Goal: Task Accomplishment & Management: Complete application form

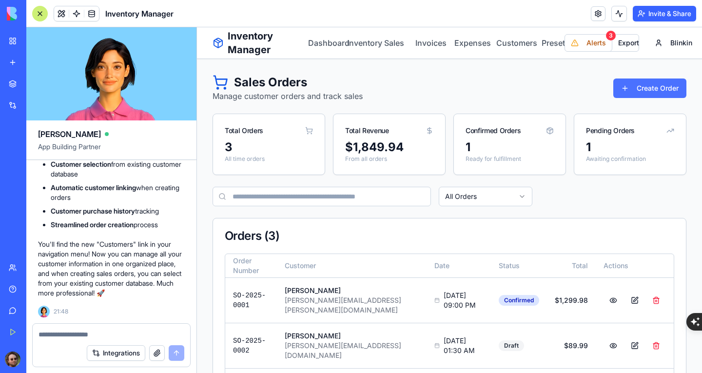
click at [643, 89] on button "Create Order" at bounding box center [649, 89] width 73 height 20
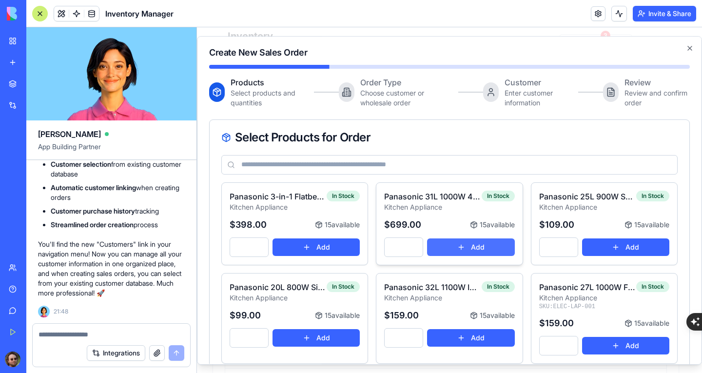
click at [471, 241] on button "Add" at bounding box center [470, 247] width 87 height 18
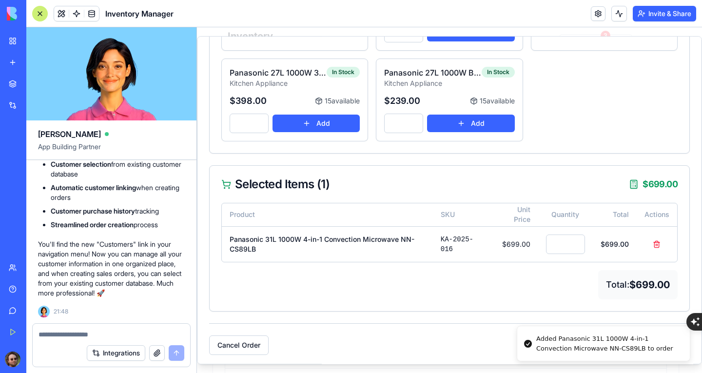
scroll to position [231, 0]
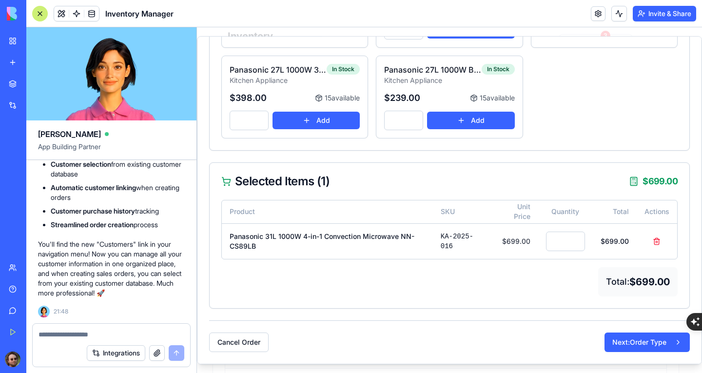
click at [642, 338] on button "Next: Order Type" at bounding box center [647, 343] width 85 height 20
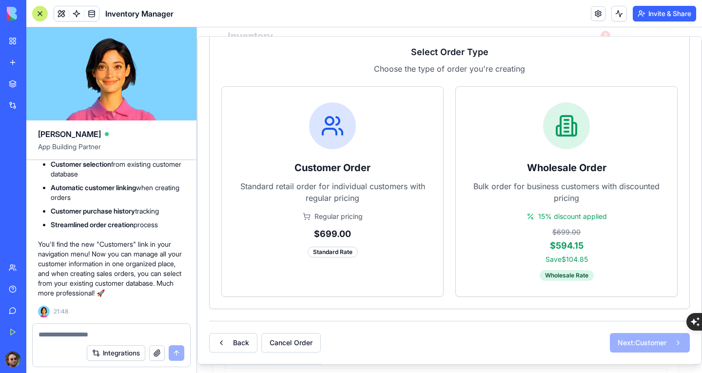
scroll to position [110, 0]
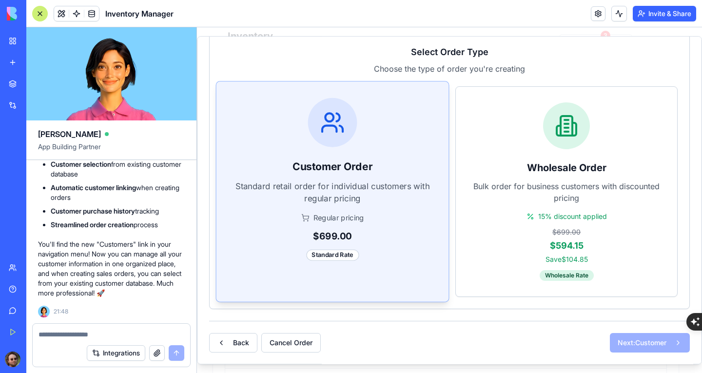
click at [331, 177] on div "Customer Order Standard retail order for individual customers with regular pric…" at bounding box center [333, 179] width 233 height 196
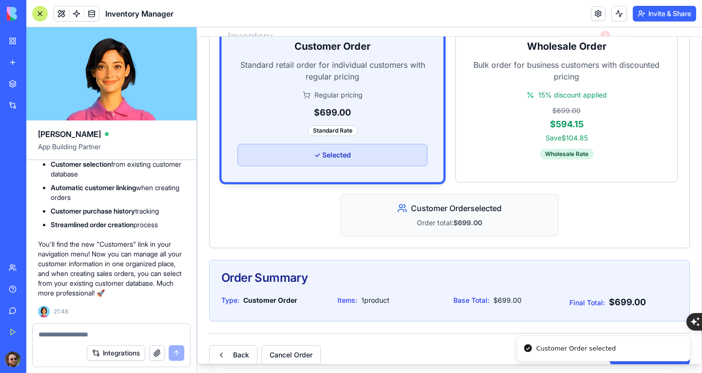
scroll to position [243, 0]
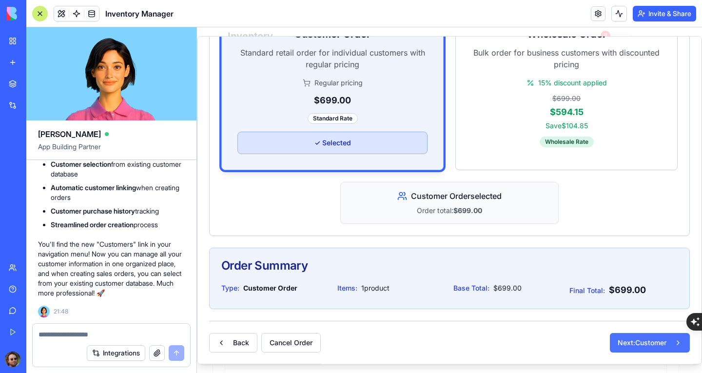
click at [634, 345] on button "Next: Customer" at bounding box center [650, 343] width 80 height 20
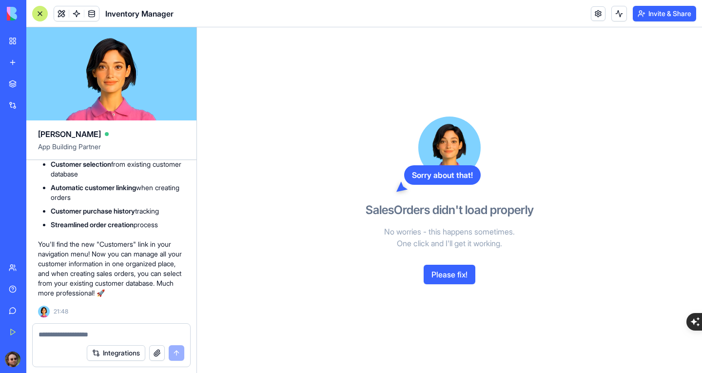
click at [456, 279] on button "Please fix!" at bounding box center [450, 275] width 52 height 20
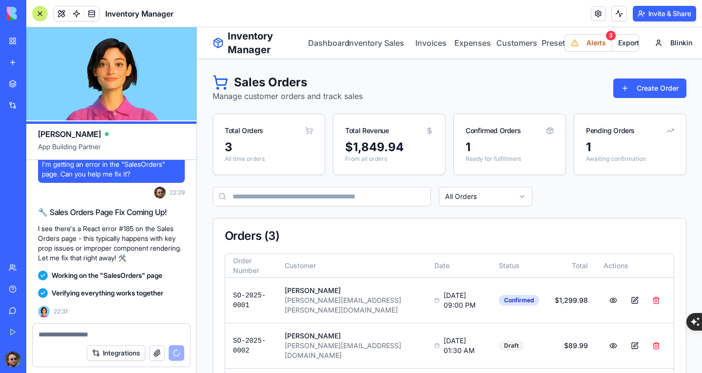
scroll to position [11390, 0]
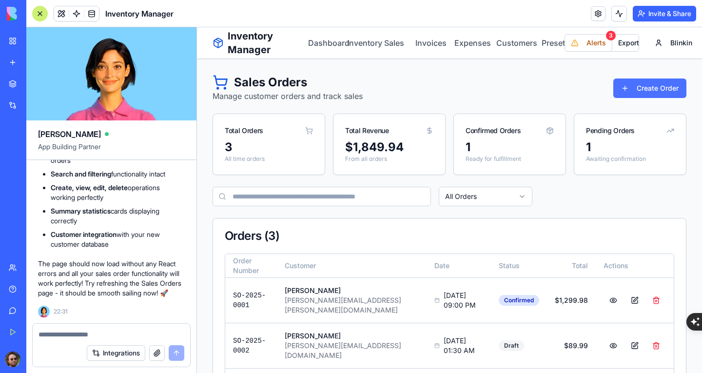
click at [638, 91] on button "Create Order" at bounding box center [649, 89] width 73 height 20
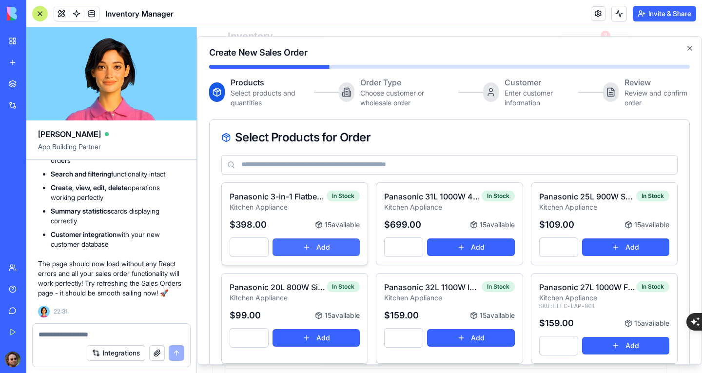
click at [324, 252] on button "Add" at bounding box center [316, 247] width 87 height 18
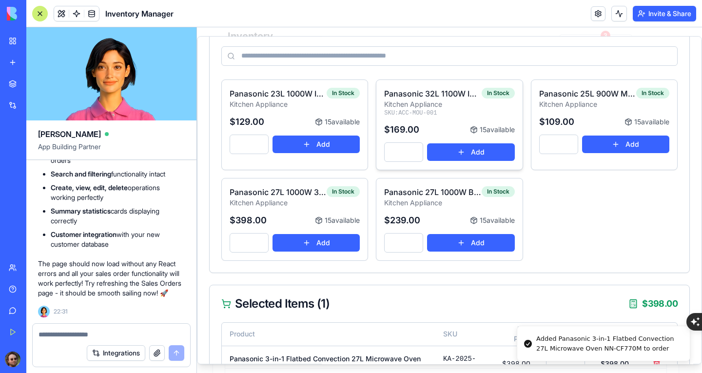
scroll to position [231, 0]
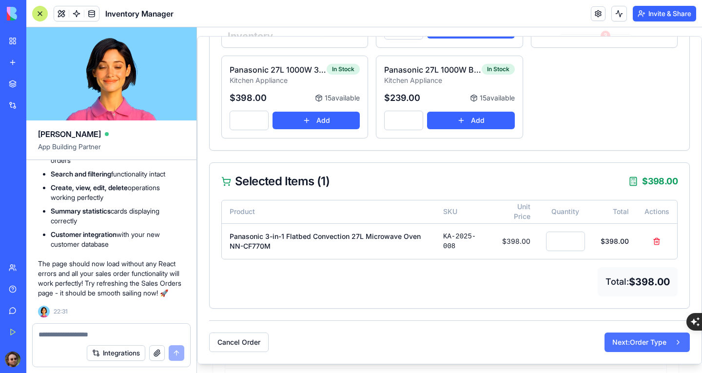
click at [624, 342] on button "Next: Order Type" at bounding box center [647, 343] width 85 height 20
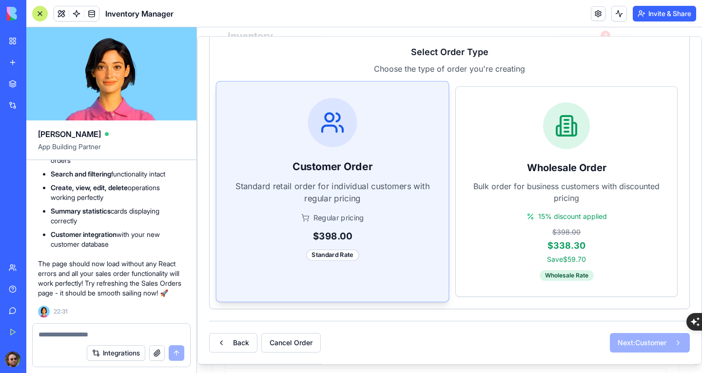
click at [390, 204] on div "Customer Order Standard retail order for individual customers with regular pric…" at bounding box center [333, 179] width 233 height 196
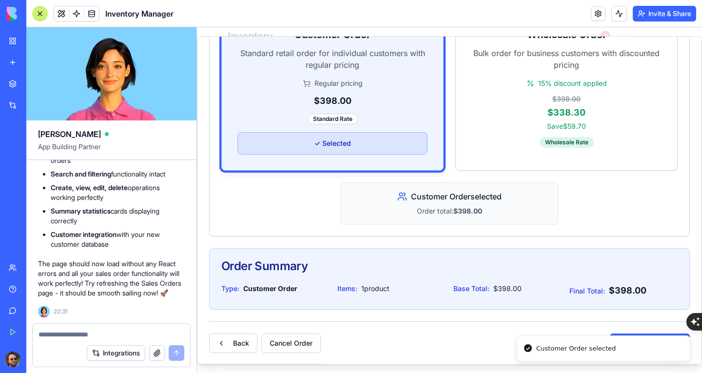
scroll to position [243, 0]
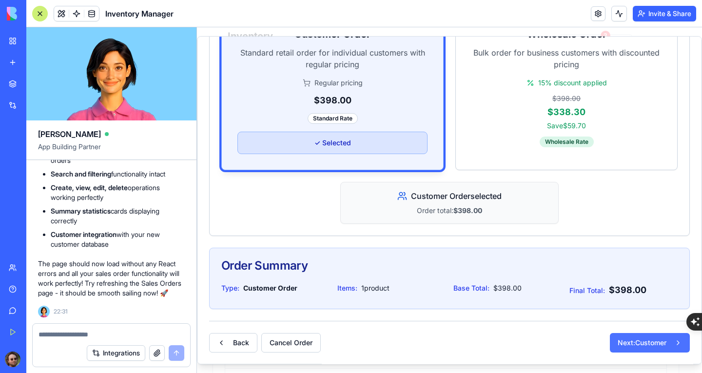
click at [620, 336] on button "Next: Customer" at bounding box center [650, 343] width 80 height 20
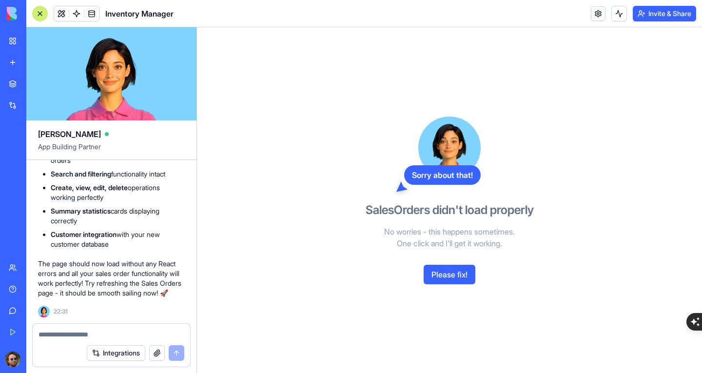
click at [98, 334] on textarea at bounding box center [112, 335] width 146 height 10
click at [440, 280] on button "Please fix!" at bounding box center [450, 275] width 52 height 20
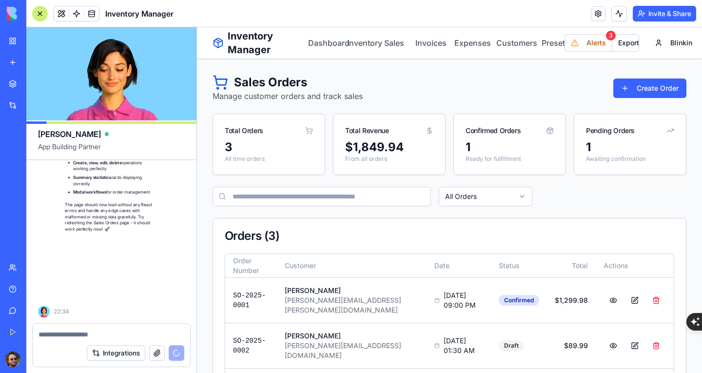
scroll to position [12006, 0]
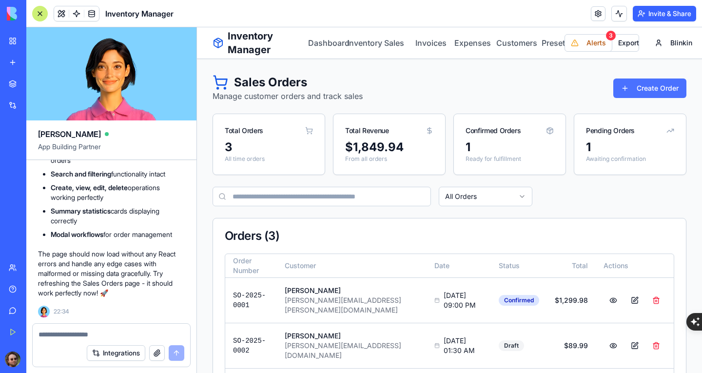
click at [634, 91] on button "Create Order" at bounding box center [649, 89] width 73 height 20
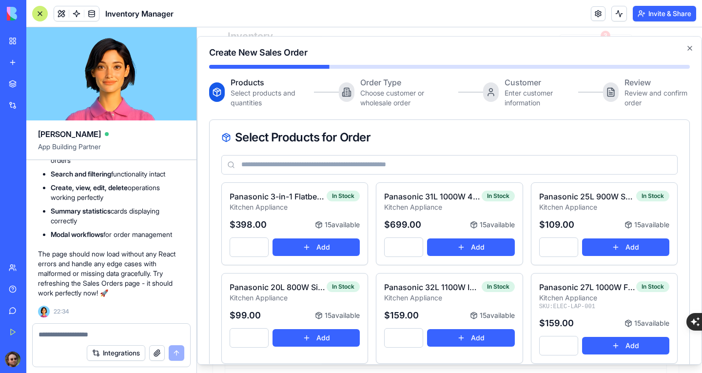
click at [134, 328] on div at bounding box center [112, 332] width 158 height 16
click at [125, 332] on textarea at bounding box center [112, 335] width 146 height 10
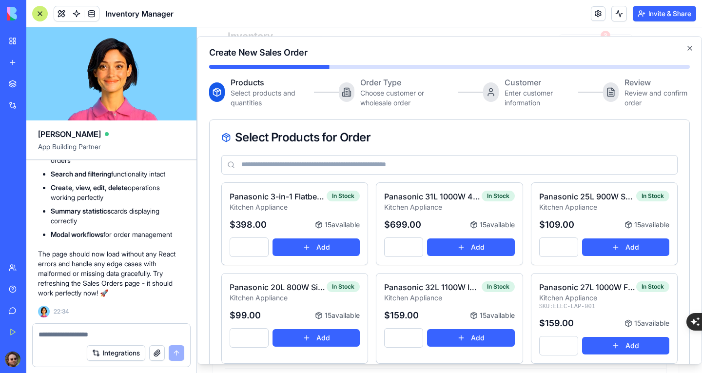
scroll to position [194, 0]
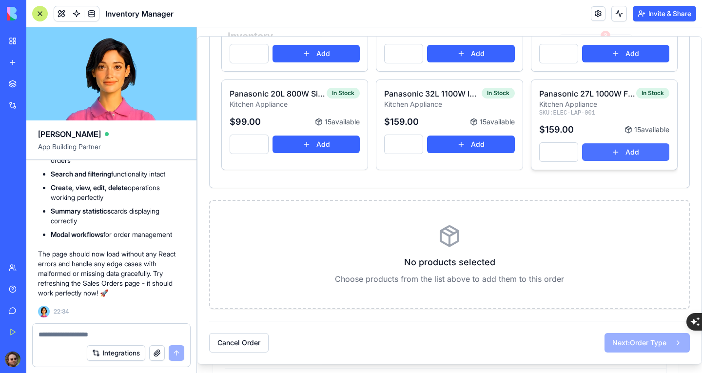
click at [617, 148] on button "Add" at bounding box center [625, 152] width 87 height 18
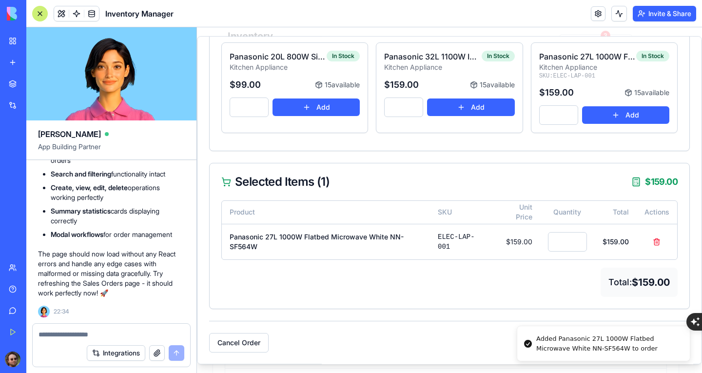
scroll to position [231, 0]
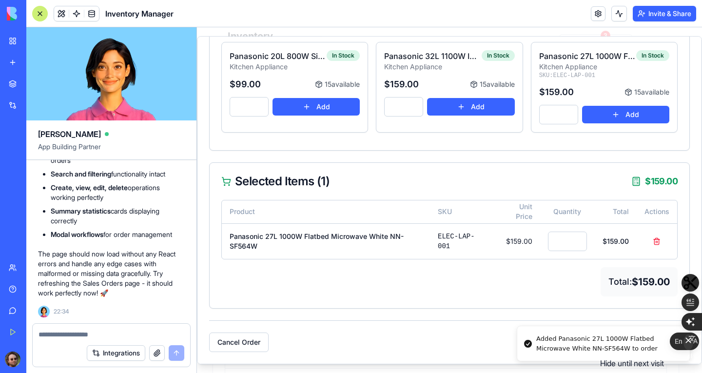
click at [693, 345] on icon "button" at bounding box center [689, 340] width 10 height 10
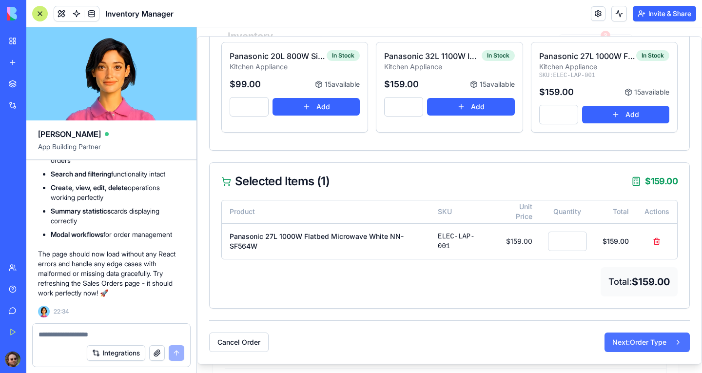
click at [658, 337] on button "Next: Order Type" at bounding box center [647, 343] width 85 height 20
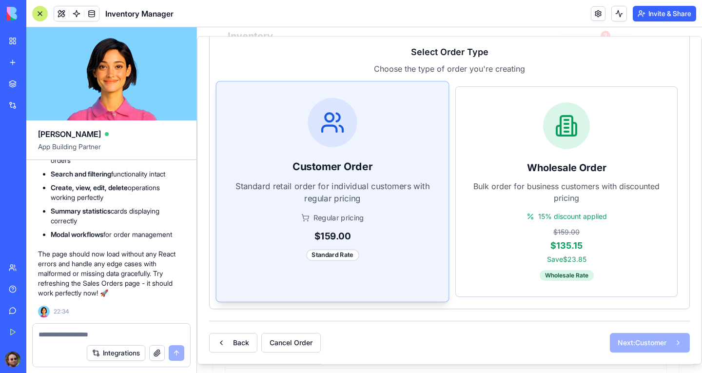
click at [400, 209] on div "Customer Order Standard retail order for individual customers with regular pric…" at bounding box center [333, 179] width 233 height 196
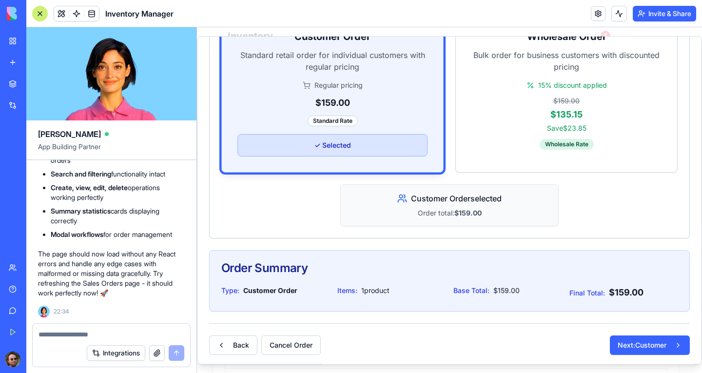
scroll to position [243, 0]
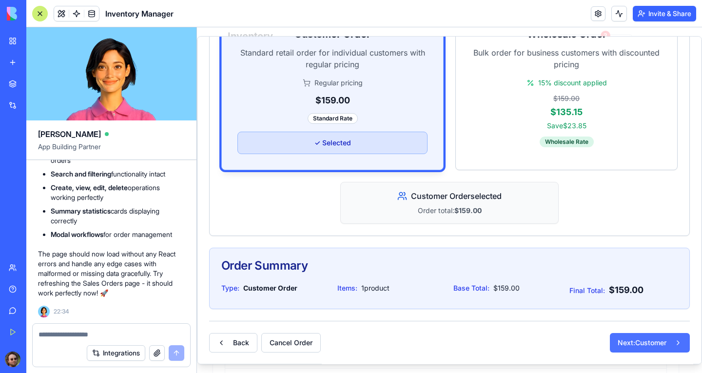
click at [610, 337] on button "Next: Customer" at bounding box center [650, 343] width 80 height 20
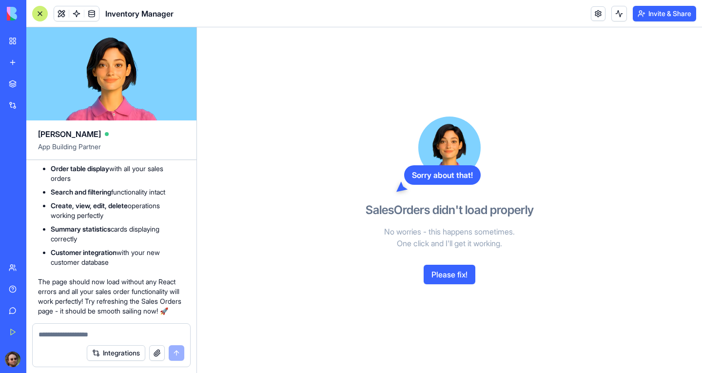
scroll to position [11031, 0]
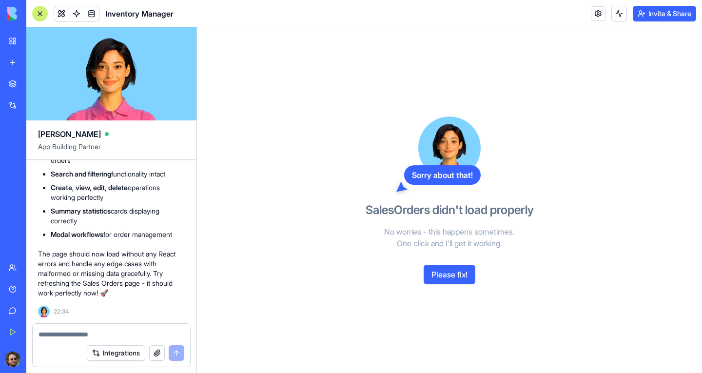
click at [450, 274] on button "Please fix!" at bounding box center [450, 275] width 52 height 20
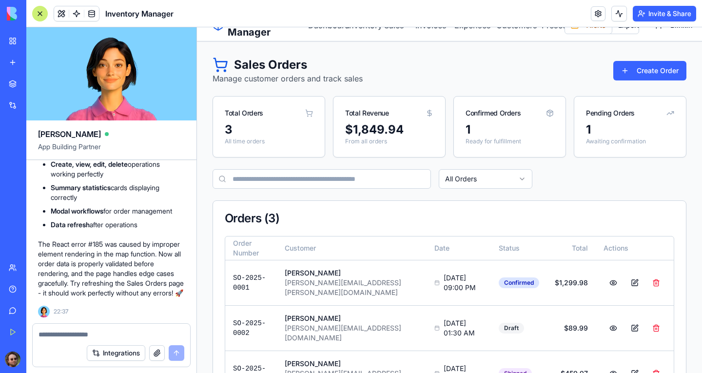
scroll to position [0, 0]
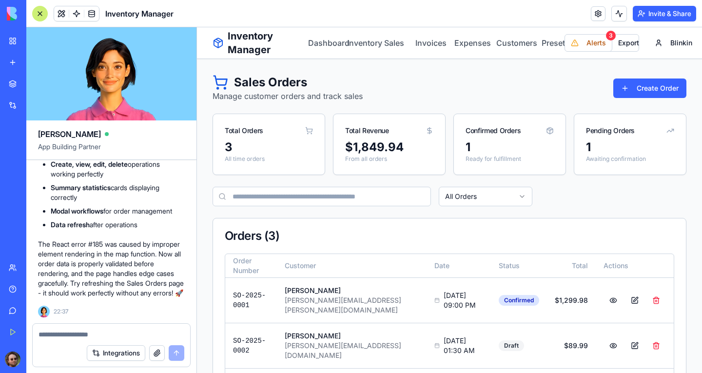
click at [38, 9] on div at bounding box center [40, 14] width 16 height 16
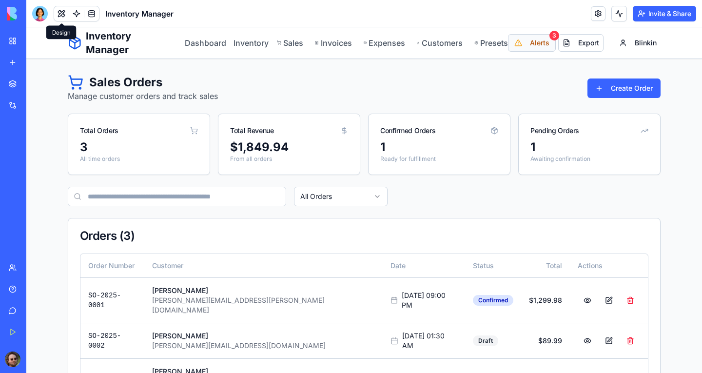
click at [543, 47] on span "Alerts" at bounding box center [540, 43] width 20 height 10
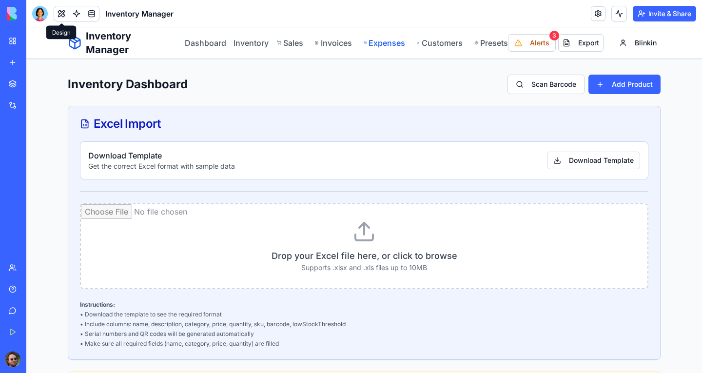
click at [385, 42] on link "Expenses" at bounding box center [384, 43] width 41 height 12
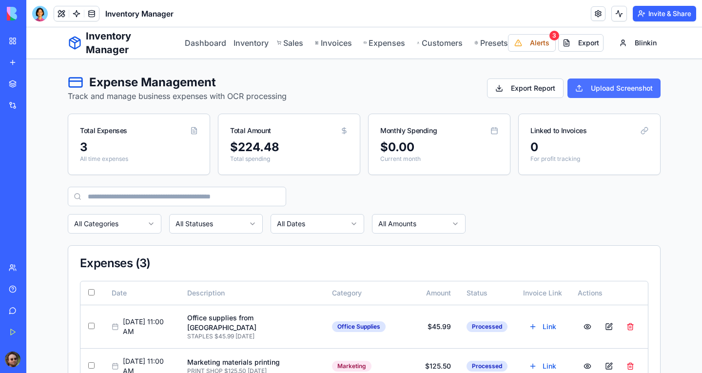
click at [585, 89] on button "Upload Screenshot" at bounding box center [614, 89] width 93 height 20
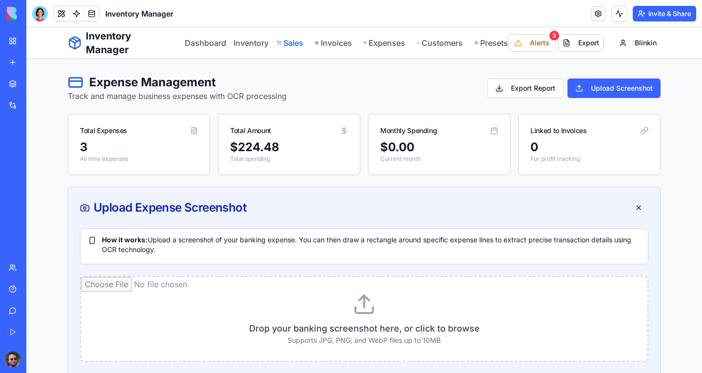
click at [294, 43] on link "Sales" at bounding box center [290, 43] width 27 height 12
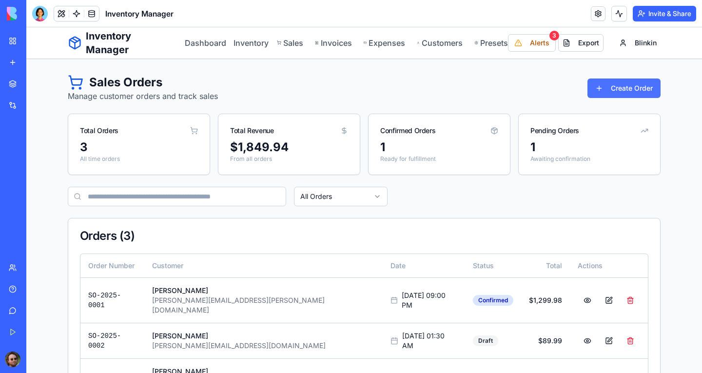
click at [630, 82] on button "Create Order" at bounding box center [624, 89] width 73 height 20
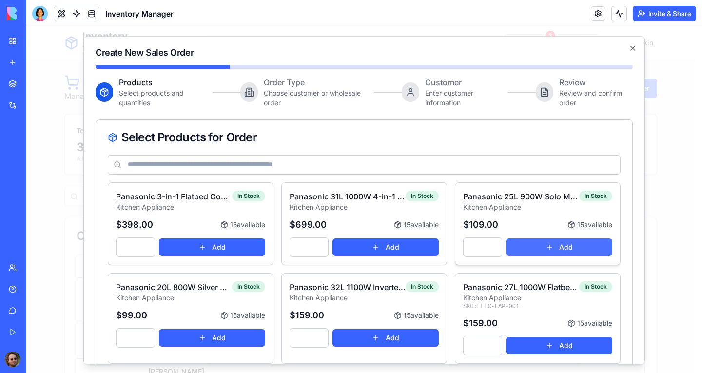
click at [519, 245] on button "Add" at bounding box center [559, 247] width 106 height 18
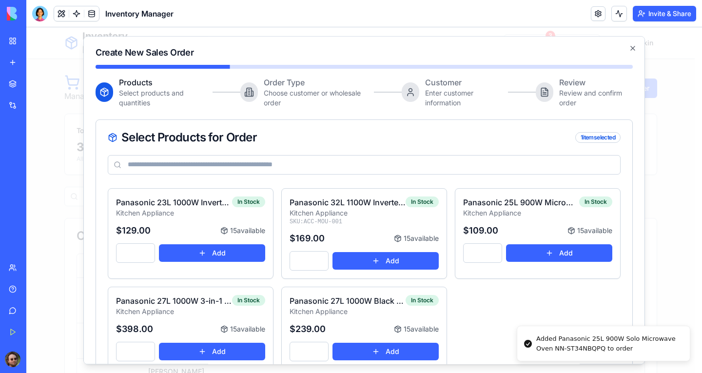
scroll to position [231, 0]
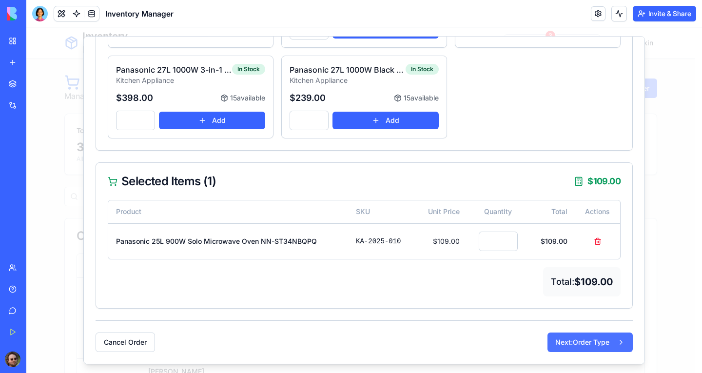
click at [579, 338] on button "Next: Order Type" at bounding box center [590, 343] width 85 height 20
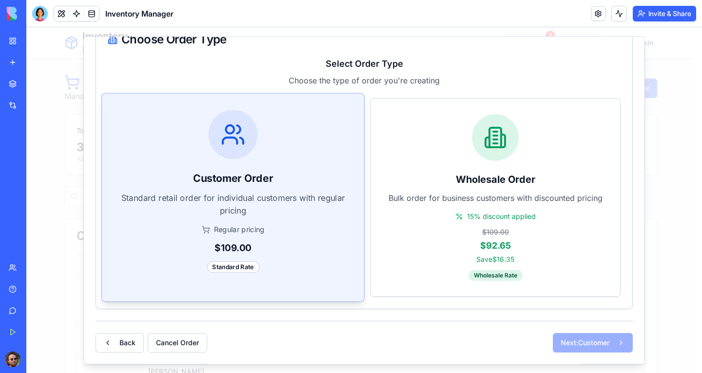
click at [310, 197] on p "Standard retail order for individual customers with regular pricing" at bounding box center [232, 204] width 229 height 24
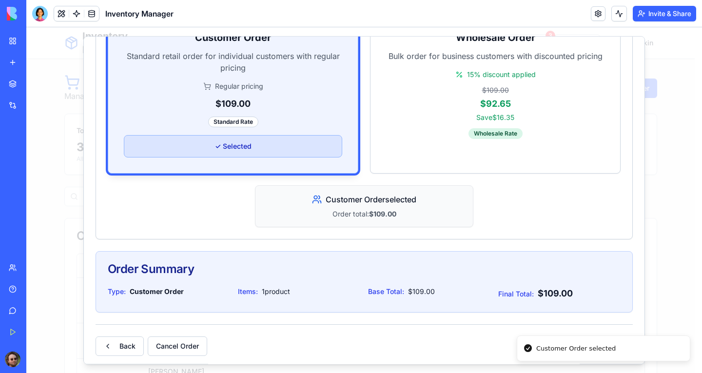
scroll to position [243, 0]
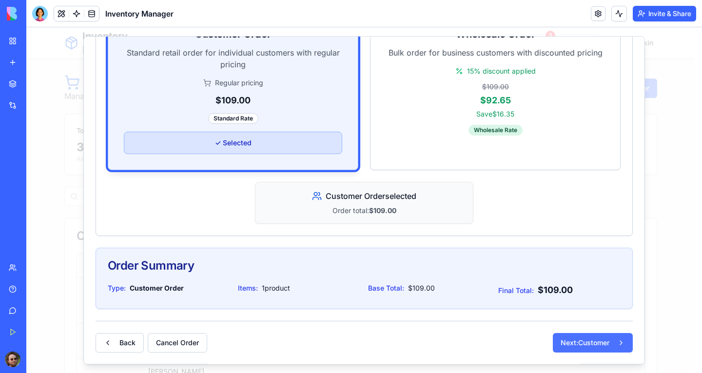
click at [574, 333] on button "Next: Customer" at bounding box center [593, 343] width 80 height 20
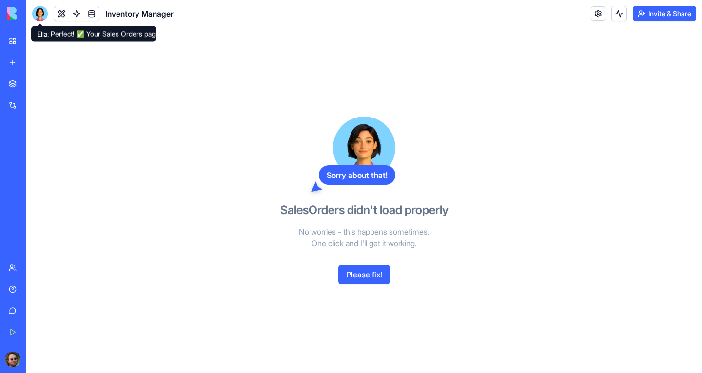
click at [36, 14] on div at bounding box center [40, 14] width 16 height 16
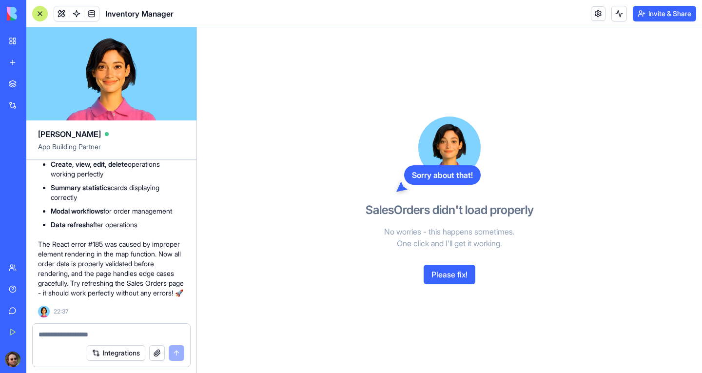
scroll to position [0, 0]
click at [99, 329] on div at bounding box center [112, 332] width 158 height 16
click at [97, 333] on textarea at bounding box center [112, 335] width 146 height 10
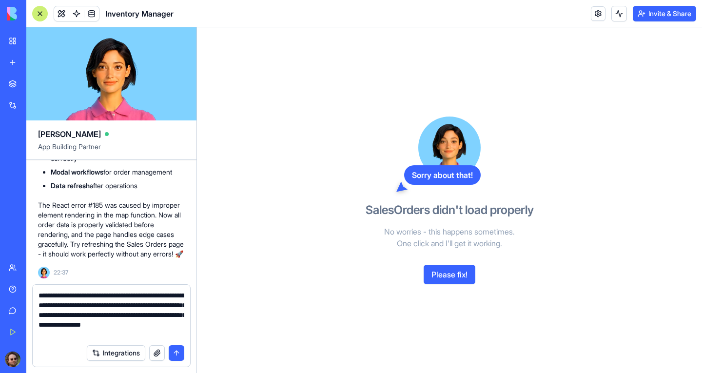
type textarea "**********"
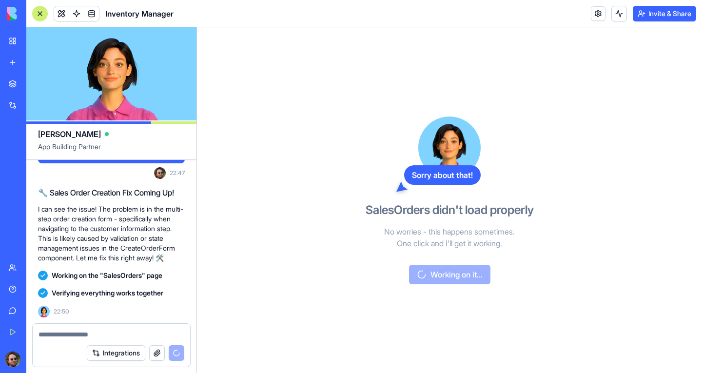
scroll to position [13326, 0]
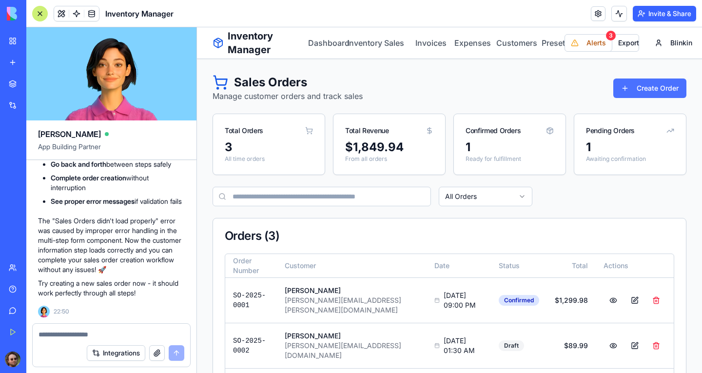
click at [620, 89] on button "Create Order" at bounding box center [649, 89] width 73 height 20
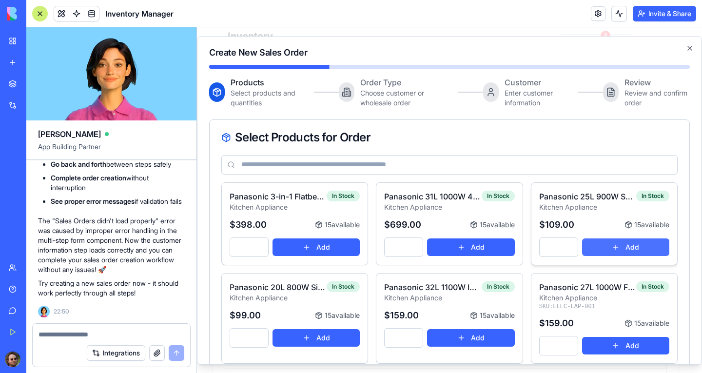
click at [593, 243] on button "Add" at bounding box center [625, 247] width 87 height 18
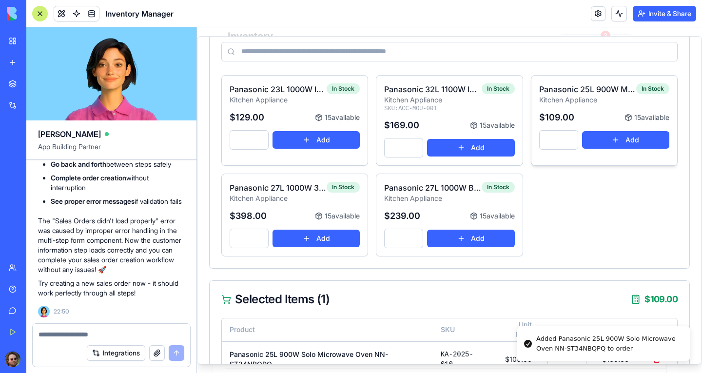
scroll to position [231, 0]
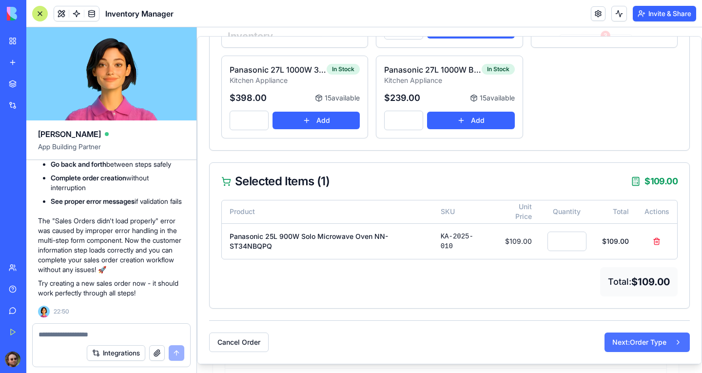
click at [611, 334] on button "Next: Order Type" at bounding box center [647, 343] width 85 height 20
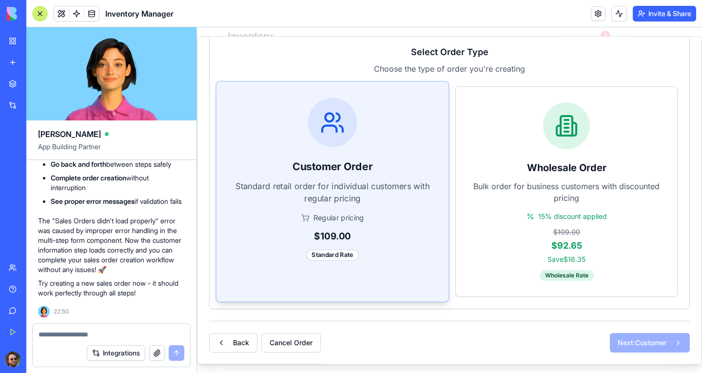
click at [410, 213] on div "Regular pricing" at bounding box center [333, 218] width 200 height 10
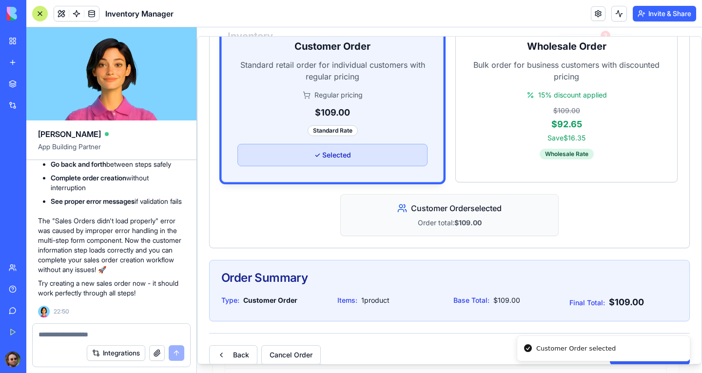
scroll to position [243, 0]
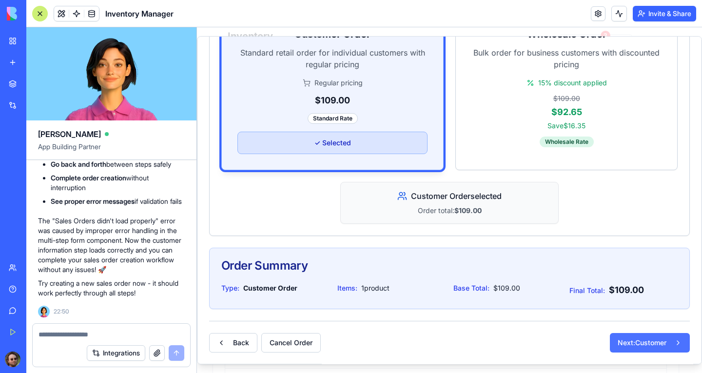
click at [640, 335] on button "Next: Customer" at bounding box center [650, 343] width 80 height 20
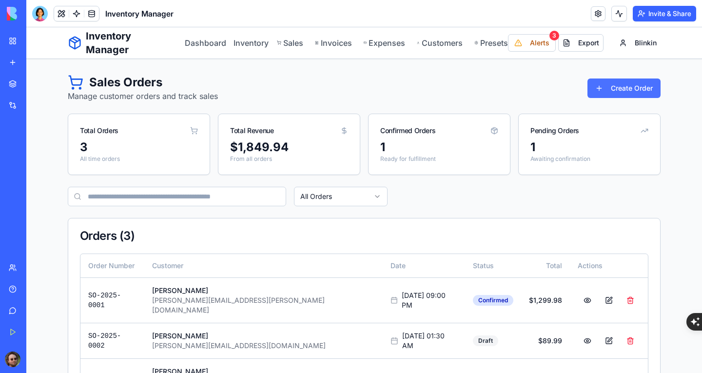
click at [637, 83] on button "Create Order" at bounding box center [624, 89] width 73 height 20
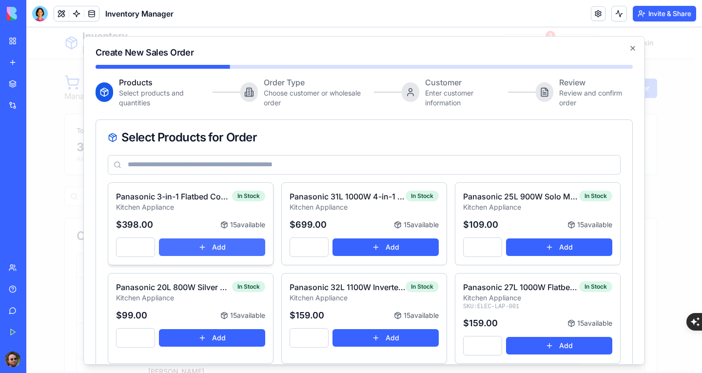
click at [232, 245] on button "Add" at bounding box center [212, 247] width 106 height 18
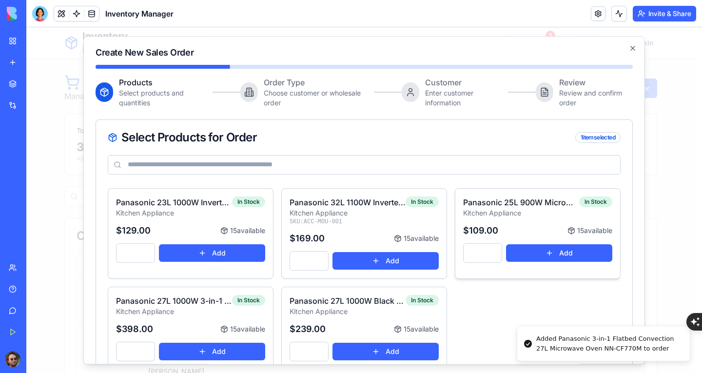
scroll to position [231, 0]
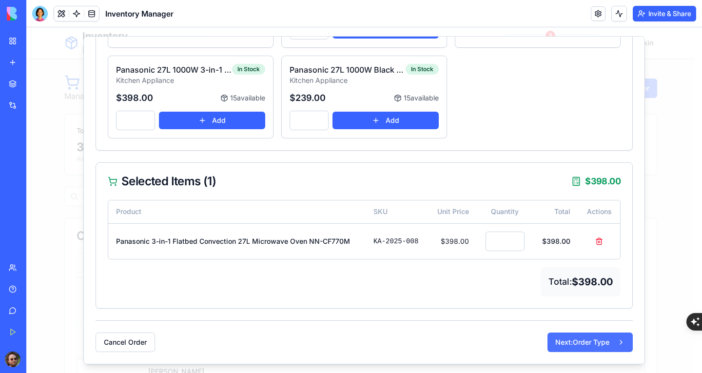
click at [580, 348] on button "Next: Order Type" at bounding box center [590, 343] width 85 height 20
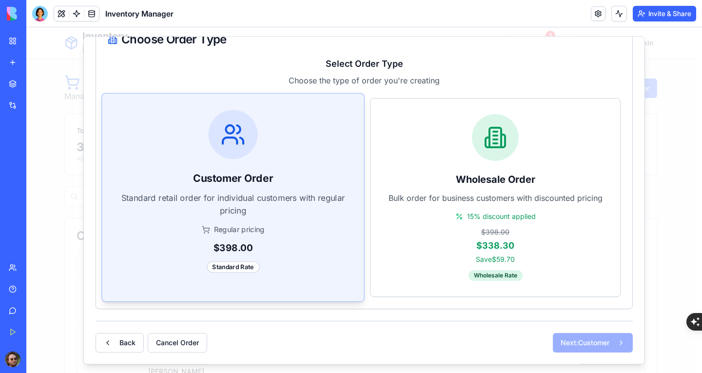
click at [309, 190] on div "Customer Order Standard retail order for individual customers with regular pric…" at bounding box center [233, 192] width 262 height 196
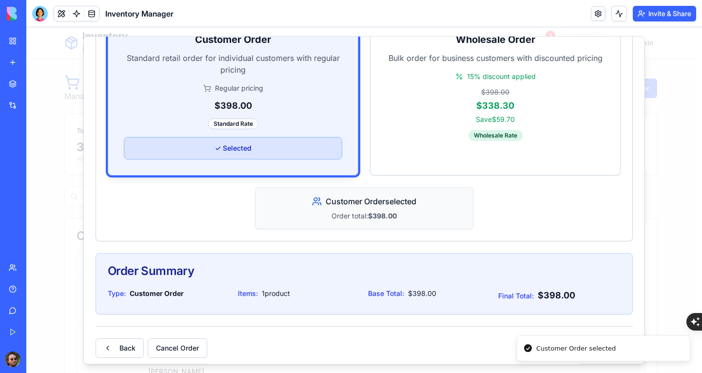
scroll to position [243, 0]
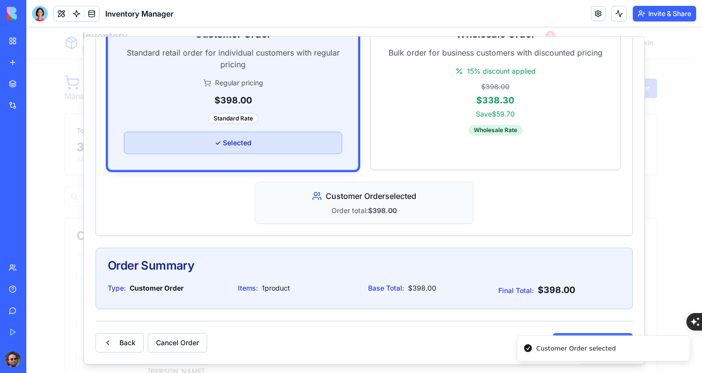
click at [581, 333] on button "Next: Customer" at bounding box center [593, 343] width 80 height 20
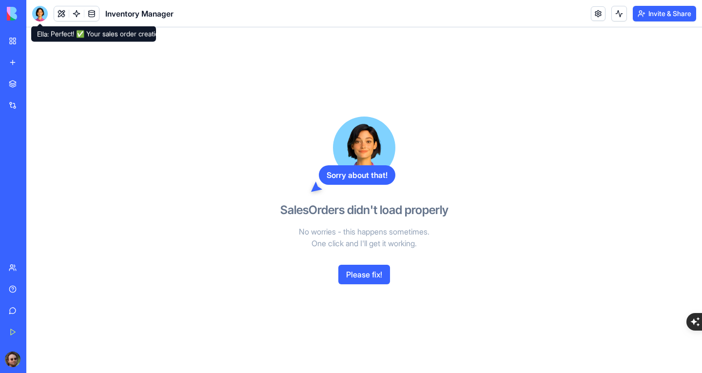
drag, startPoint x: 42, startPoint y: 9, endPoint x: 86, endPoint y: 29, distance: 48.7
click at [42, 9] on div at bounding box center [40, 14] width 16 height 16
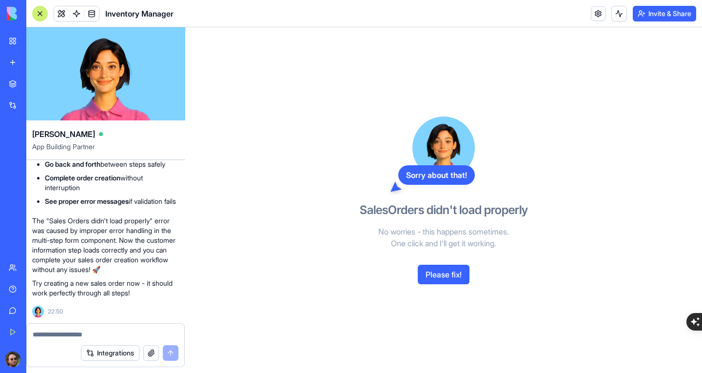
scroll to position [0, 0]
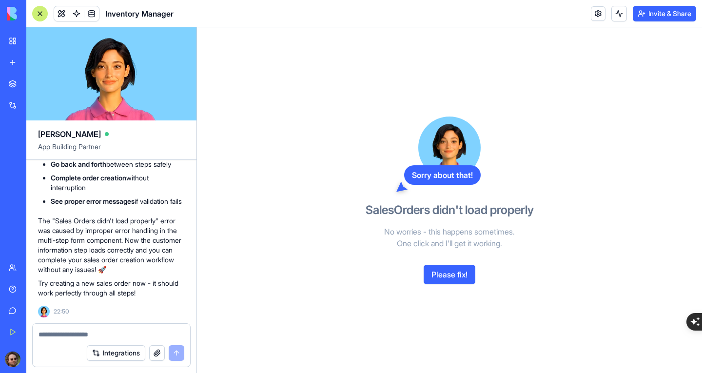
click at [102, 331] on textarea at bounding box center [112, 335] width 146 height 10
type textarea "**********"
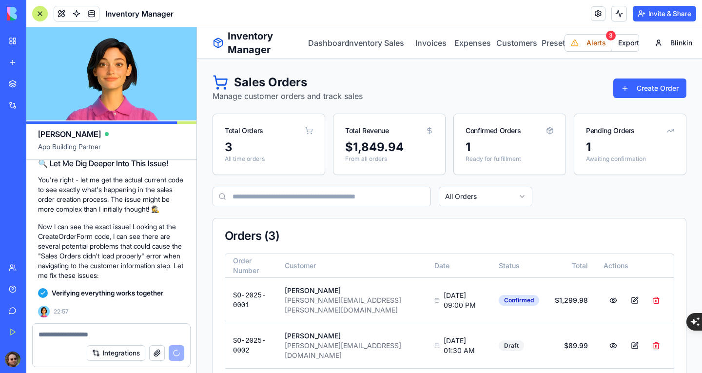
scroll to position [14011, 0]
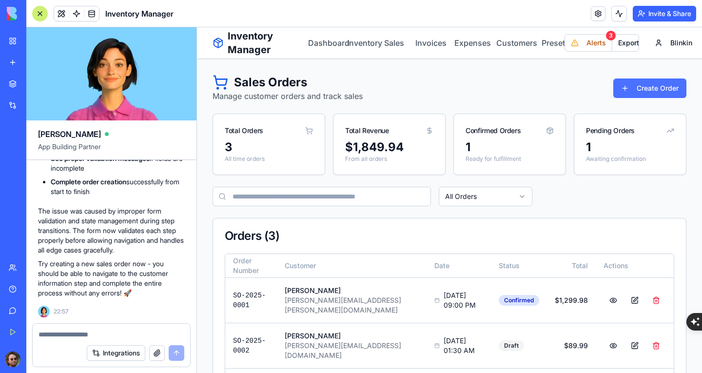
click at [625, 92] on button "Create Order" at bounding box center [649, 89] width 73 height 20
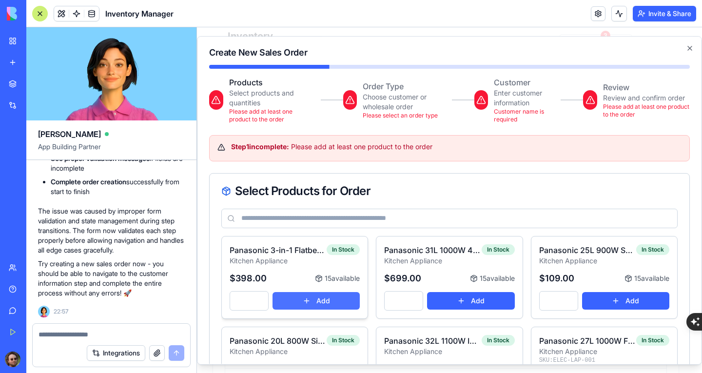
click at [325, 296] on button "Add" at bounding box center [316, 301] width 87 height 18
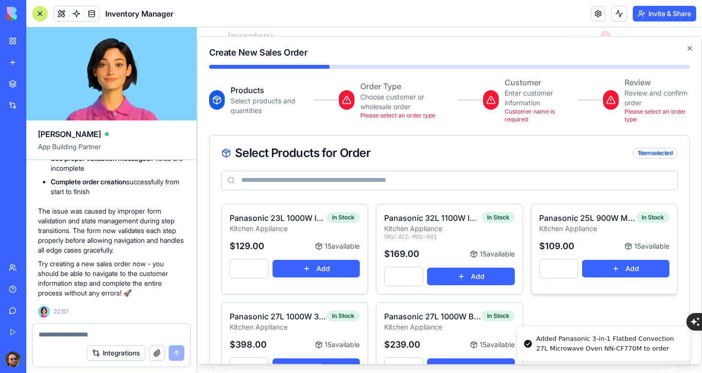
scroll to position [49, 0]
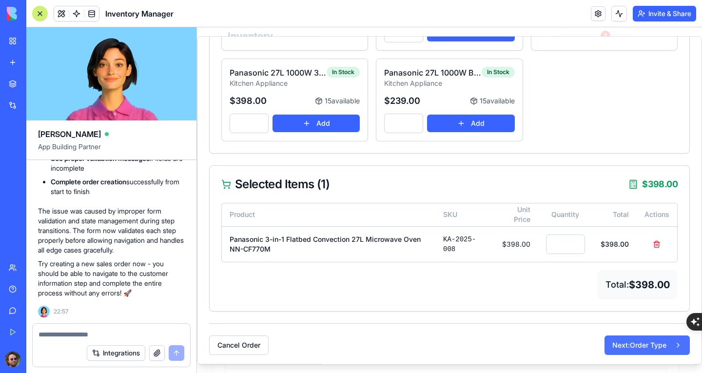
click at [620, 339] on button "Next: Order Type" at bounding box center [647, 345] width 85 height 20
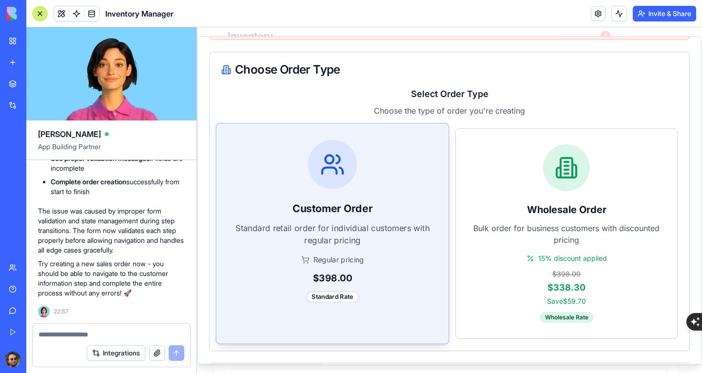
scroll to position [66, 0]
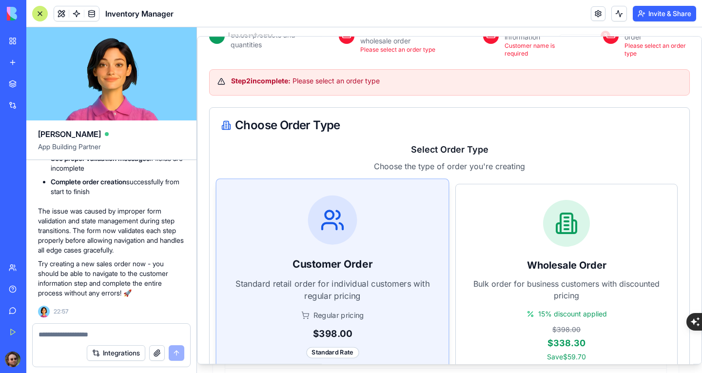
click at [378, 283] on p "Standard retail order for individual customers with regular pricing" at bounding box center [333, 289] width 200 height 24
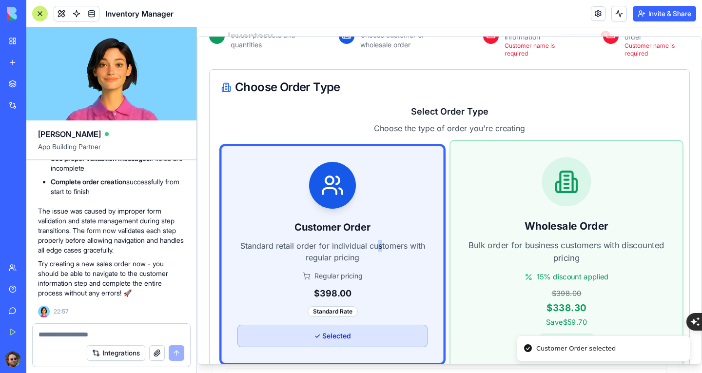
scroll to position [259, 0]
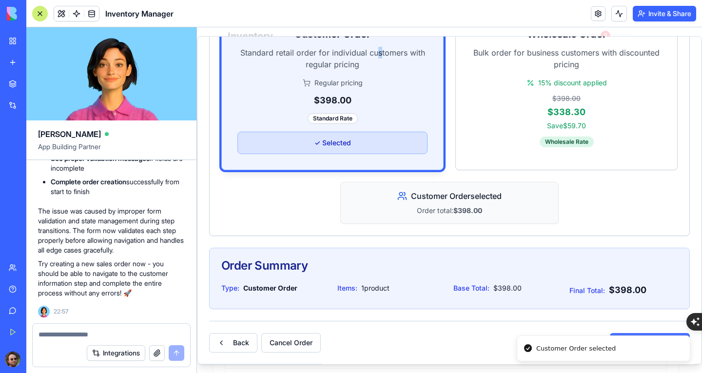
click at [628, 334] on button "Next: Customer" at bounding box center [650, 343] width 80 height 20
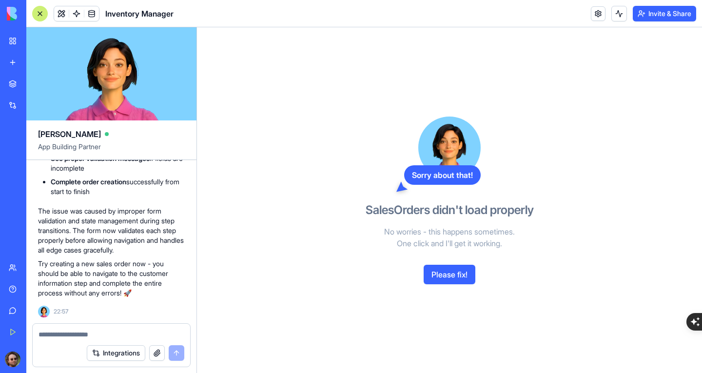
click at [141, 332] on textarea at bounding box center [112, 335] width 146 height 10
type textarea "**********"
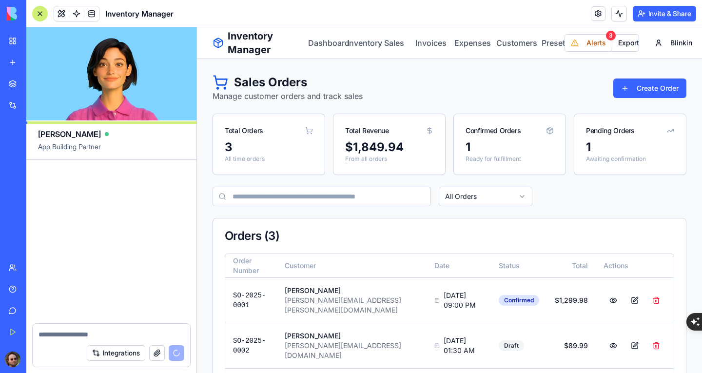
scroll to position [14692, 0]
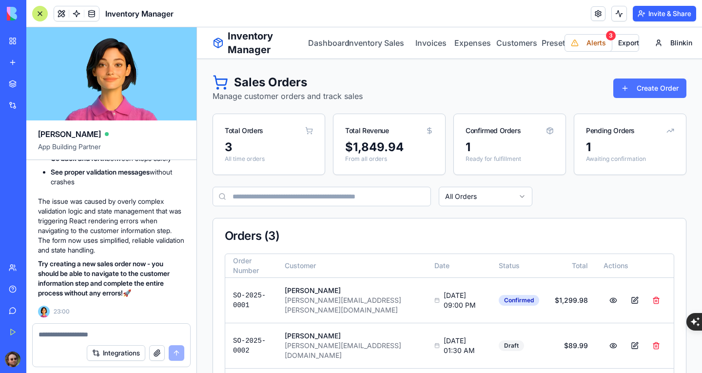
click at [637, 83] on button "Create Order" at bounding box center [649, 89] width 73 height 20
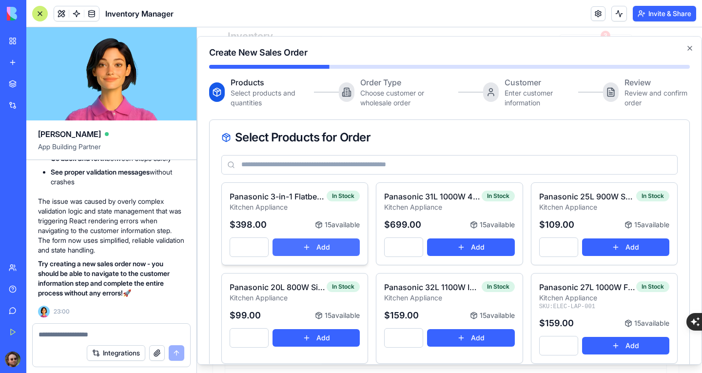
click at [302, 242] on button "Add" at bounding box center [316, 247] width 87 height 18
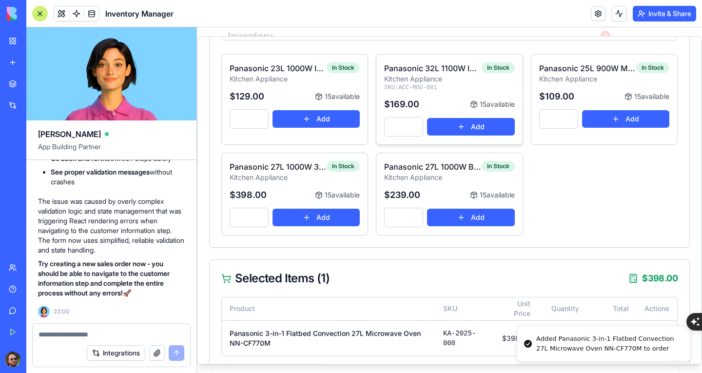
scroll to position [195, 0]
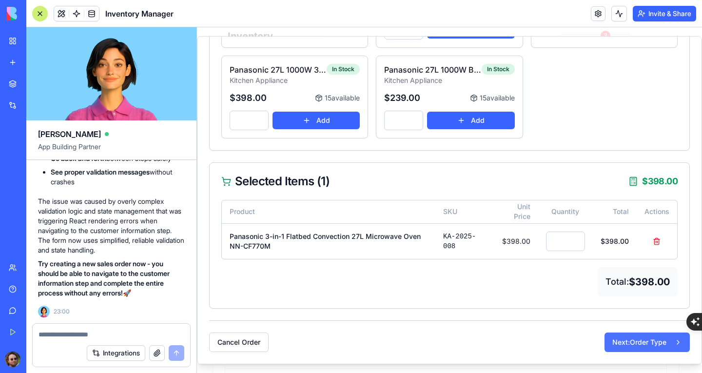
click at [627, 342] on button "Next: Order Type" at bounding box center [647, 343] width 85 height 20
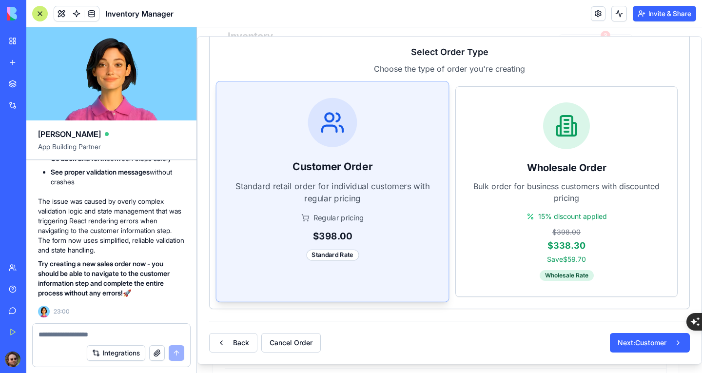
click at [389, 200] on p "Standard retail order for individual customers with regular pricing" at bounding box center [333, 192] width 200 height 24
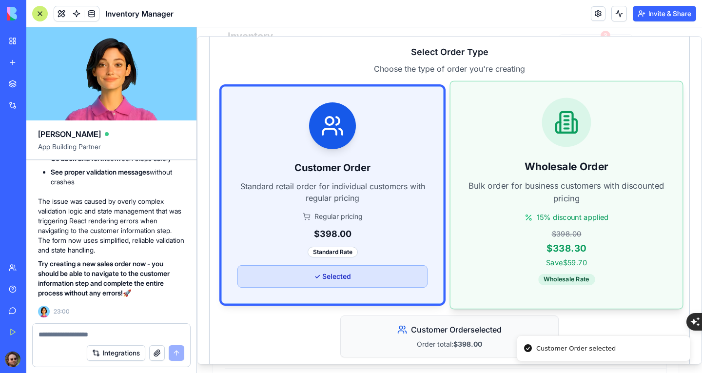
scroll to position [243, 0]
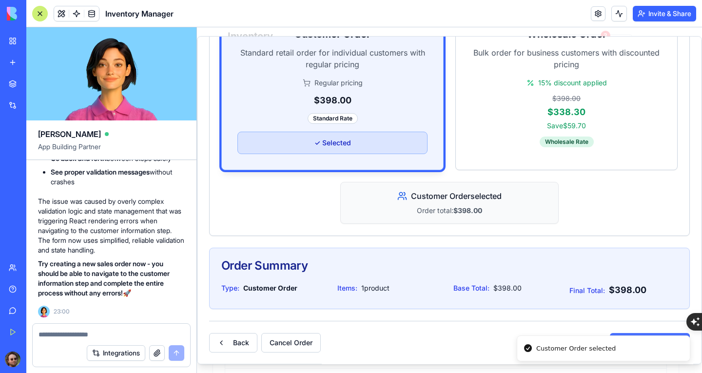
click at [627, 334] on button "Next: Customer" at bounding box center [650, 343] width 80 height 20
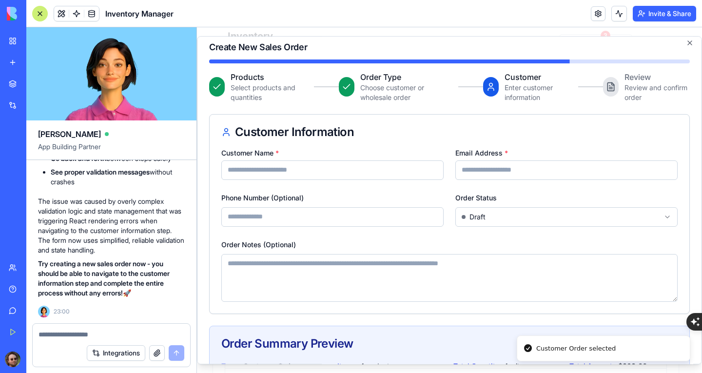
scroll to position [0, 0]
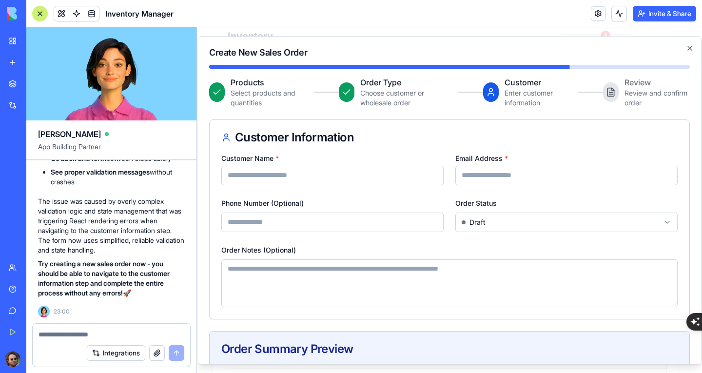
click at [373, 178] on input "Customer Name *" at bounding box center [332, 176] width 222 height 20
click at [398, 152] on div "Customer Information" at bounding box center [450, 137] width 480 height 35
